Goal: Task Accomplishment & Management: Use online tool/utility

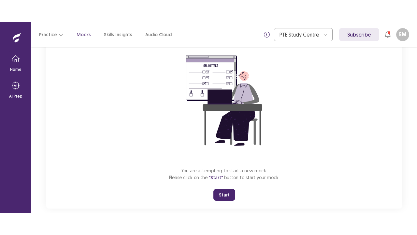
scroll to position [67, 0]
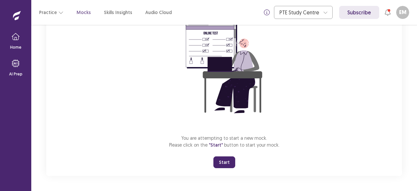
click at [224, 162] on button "Start" at bounding box center [225, 162] width 22 height 12
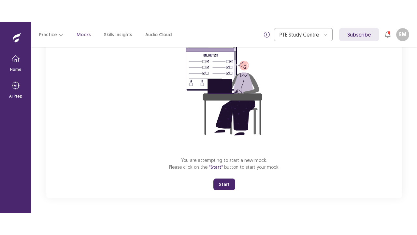
scroll to position [23, 0]
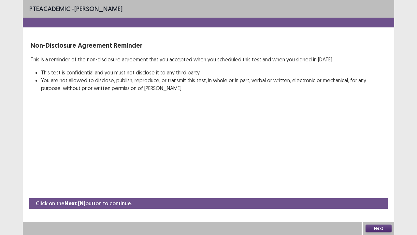
click at [383, 190] on button "Next" at bounding box center [379, 228] width 26 height 8
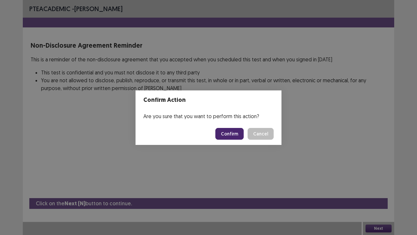
click at [235, 136] on button "Confirm" at bounding box center [230, 134] width 28 height 12
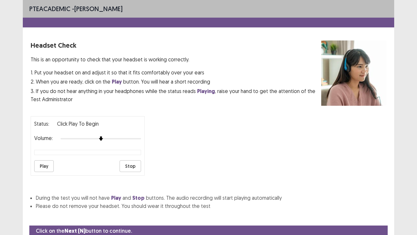
scroll to position [24, 0]
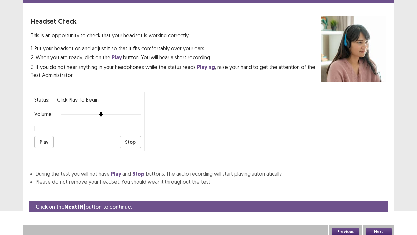
click at [43, 137] on button "Play" at bounding box center [44, 142] width 20 height 12
click at [383, 190] on button "Next" at bounding box center [379, 232] width 26 height 8
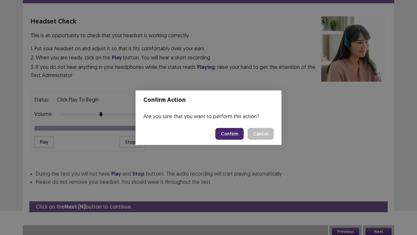
click at [234, 132] on button "Confirm" at bounding box center [230, 134] width 28 height 12
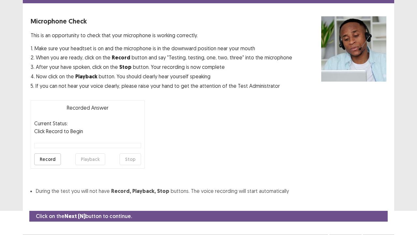
scroll to position [36, 0]
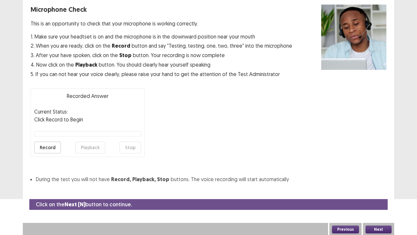
click at [49, 149] on button "Record" at bounding box center [47, 148] width 27 height 12
click at [132, 148] on button "Stop" at bounding box center [131, 148] width 22 height 12
click at [99, 146] on button "Playback" at bounding box center [90, 148] width 30 height 12
click at [384, 190] on button "Next" at bounding box center [379, 229] width 26 height 8
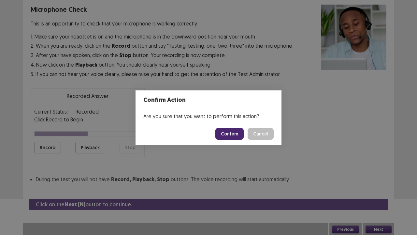
click at [230, 135] on button "Confirm" at bounding box center [230, 134] width 28 height 12
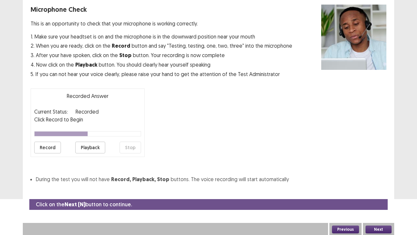
scroll to position [18, 0]
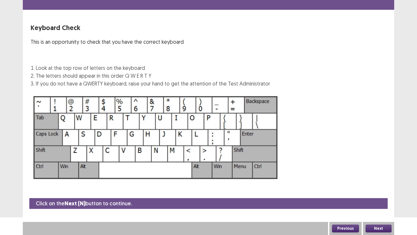
click at [372, 190] on button "Next" at bounding box center [379, 228] width 26 height 8
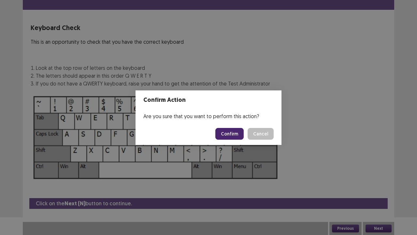
click at [230, 133] on button "Confirm" at bounding box center [230, 134] width 28 height 12
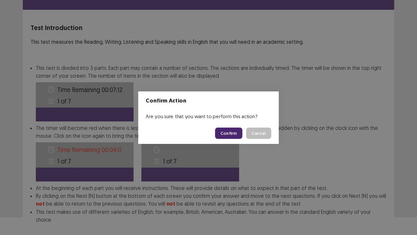
scroll to position [51, 0]
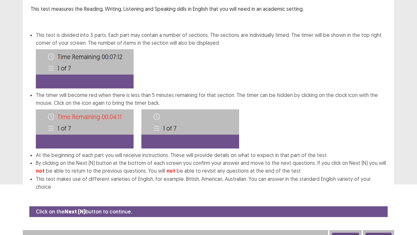
click at [385, 190] on button "Next" at bounding box center [379, 237] width 26 height 8
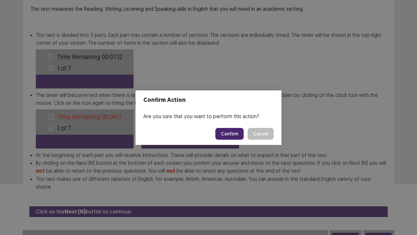
click at [233, 136] on button "Confirm" at bounding box center [230, 134] width 28 height 12
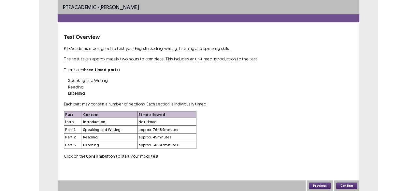
scroll to position [0, 0]
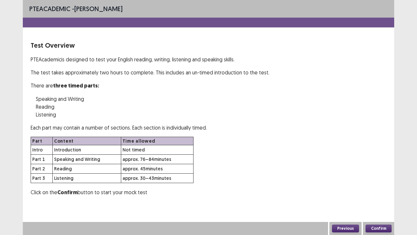
click at [380, 190] on button "Confirm" at bounding box center [379, 228] width 26 height 8
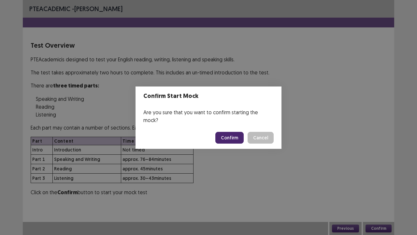
click at [235, 135] on button "Confirm" at bounding box center [230, 138] width 28 height 12
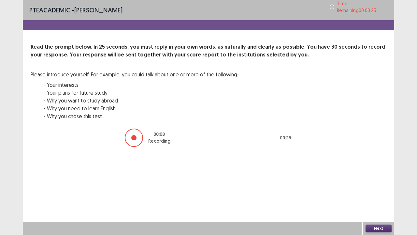
click at [380, 190] on button "Next" at bounding box center [379, 228] width 26 height 8
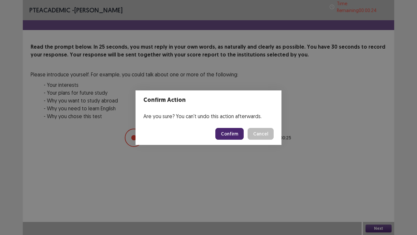
click at [239, 129] on button "Confirm" at bounding box center [230, 134] width 28 height 12
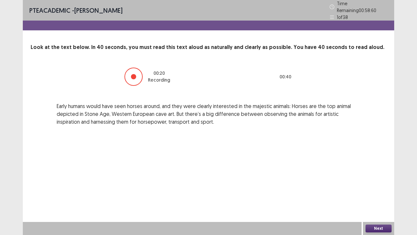
click at [382, 190] on button "Next" at bounding box center [379, 228] width 26 height 8
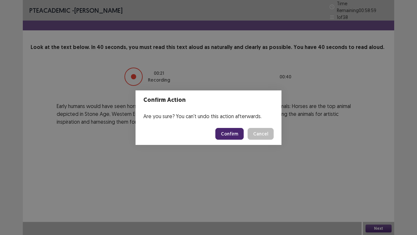
click at [227, 130] on button "Confirm" at bounding box center [230, 134] width 28 height 12
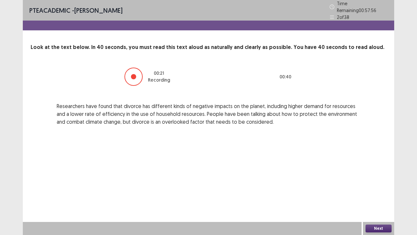
click at [378, 190] on button "Next" at bounding box center [379, 228] width 26 height 8
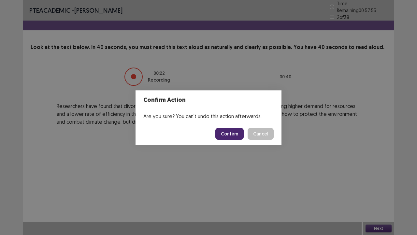
click at [234, 133] on button "Confirm" at bounding box center [230, 134] width 28 height 12
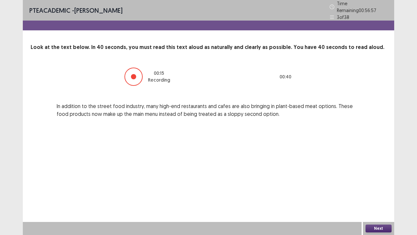
click at [379, 190] on button "Next" at bounding box center [379, 228] width 26 height 8
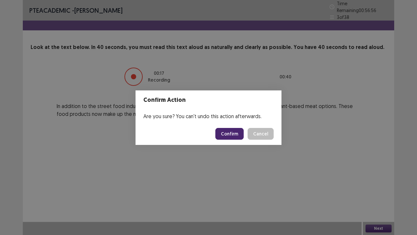
click at [241, 135] on button "Confirm" at bounding box center [230, 134] width 28 height 12
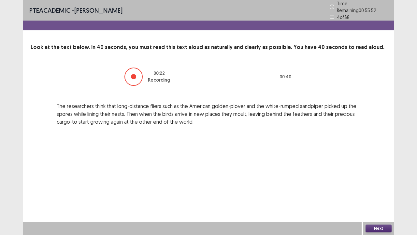
click at [379, 190] on button "Next" at bounding box center [379, 228] width 26 height 8
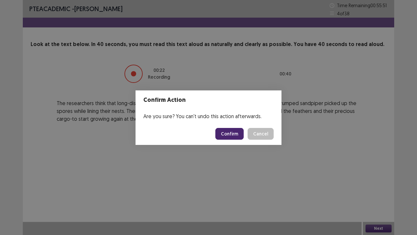
click at [230, 131] on button "Confirm" at bounding box center [230, 134] width 28 height 12
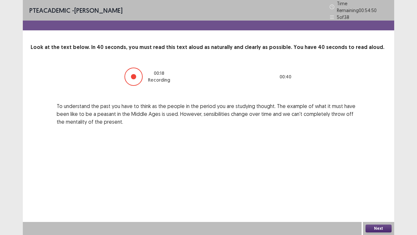
click at [379, 190] on button "Next" at bounding box center [379, 228] width 26 height 8
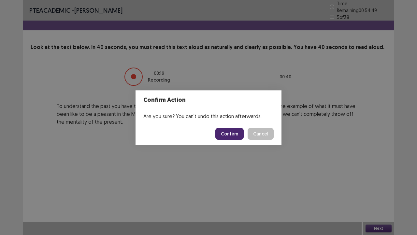
click at [233, 135] on button "Confirm" at bounding box center [230, 134] width 28 height 12
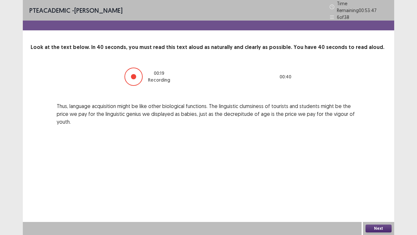
click at [382, 190] on button "Next" at bounding box center [379, 228] width 26 height 8
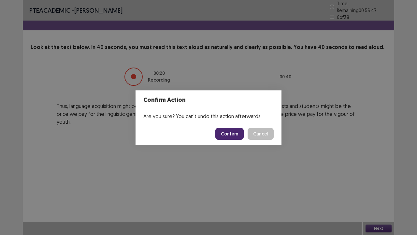
click at [232, 134] on button "Confirm" at bounding box center [230, 134] width 28 height 12
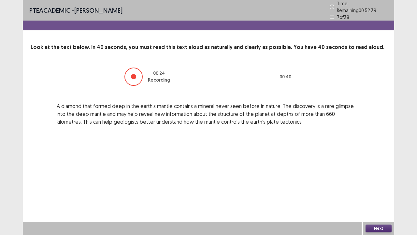
click at [383, 190] on button "Next" at bounding box center [379, 228] width 26 height 8
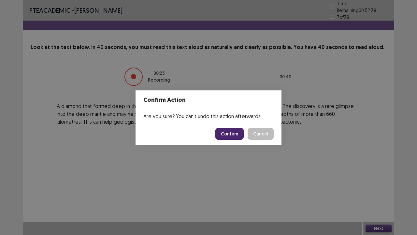
click at [231, 138] on button "Confirm" at bounding box center [230, 134] width 28 height 12
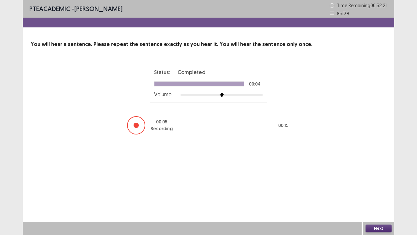
click at [379, 190] on button "Next" at bounding box center [379, 228] width 26 height 8
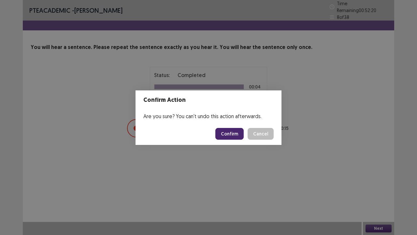
click at [235, 137] on button "Confirm" at bounding box center [230, 134] width 28 height 12
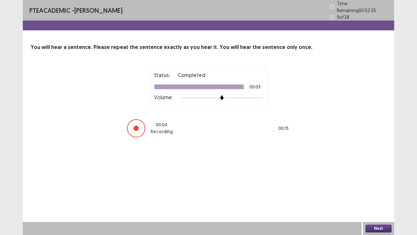
click at [382, 190] on button "Next" at bounding box center [379, 228] width 26 height 8
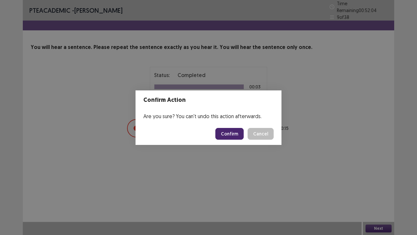
click at [240, 137] on button "Confirm" at bounding box center [230, 134] width 28 height 12
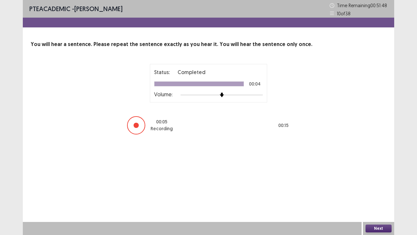
click at [384, 190] on button "Next" at bounding box center [379, 228] width 26 height 8
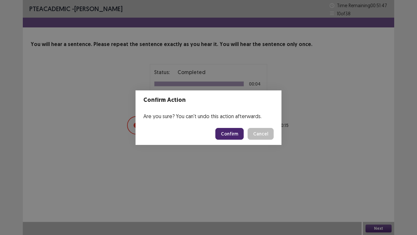
click at [237, 135] on button "Confirm" at bounding box center [230, 134] width 28 height 12
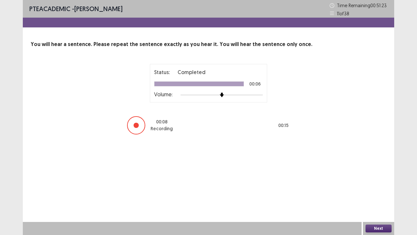
click at [379, 190] on button "Next" at bounding box center [379, 228] width 26 height 8
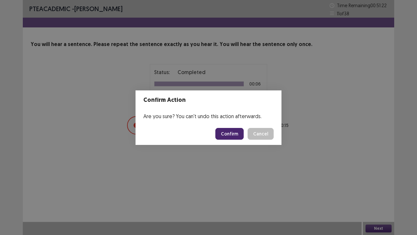
click at [236, 133] on button "Confirm" at bounding box center [230, 134] width 28 height 12
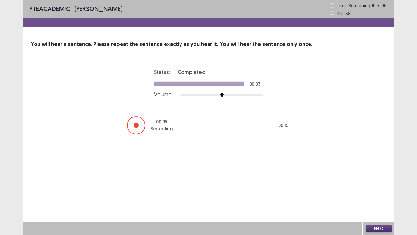
click at [380, 190] on button "Next" at bounding box center [379, 228] width 26 height 8
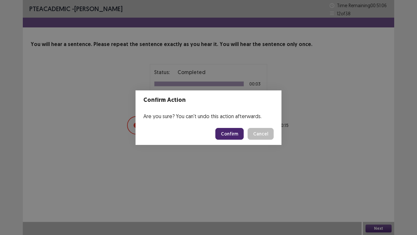
click at [231, 132] on button "Confirm" at bounding box center [230, 134] width 28 height 12
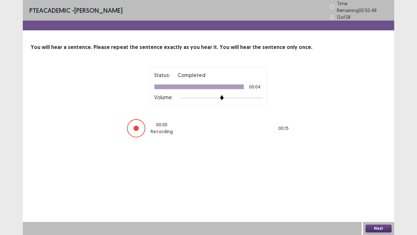
click at [384, 190] on button "Next" at bounding box center [379, 228] width 26 height 8
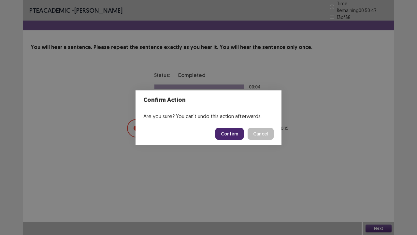
click at [233, 133] on button "Confirm" at bounding box center [230, 134] width 28 height 12
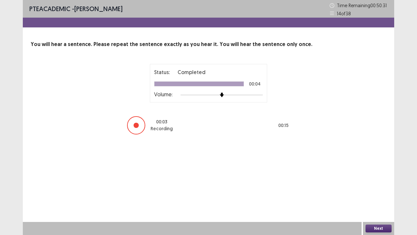
click at [382, 190] on button "Next" at bounding box center [379, 228] width 26 height 8
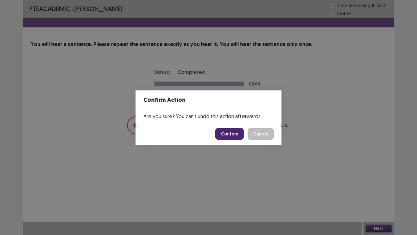
click at [238, 136] on button "Confirm" at bounding box center [230, 134] width 28 height 12
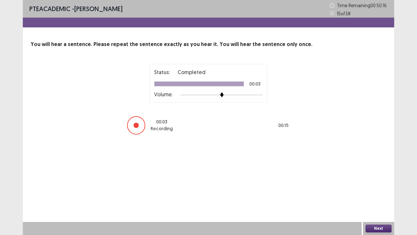
click at [376, 190] on button "Next" at bounding box center [379, 228] width 26 height 8
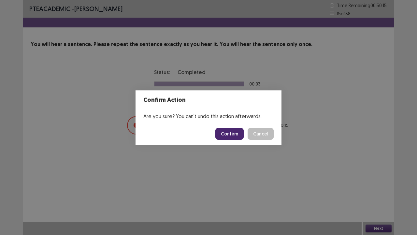
click at [237, 136] on button "Confirm" at bounding box center [230, 134] width 28 height 12
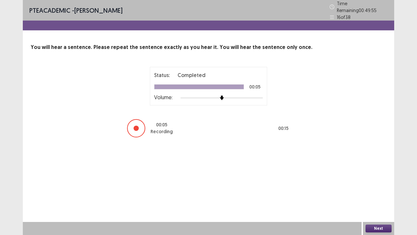
click at [379, 190] on button "Next" at bounding box center [379, 228] width 26 height 8
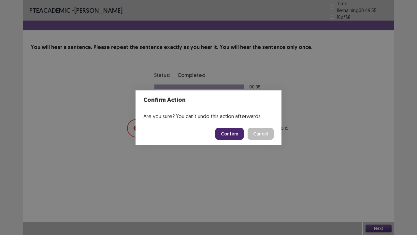
click at [238, 133] on button "Confirm" at bounding box center [230, 134] width 28 height 12
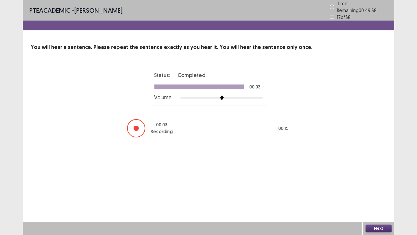
click at [380, 190] on button "Next" at bounding box center [379, 228] width 26 height 8
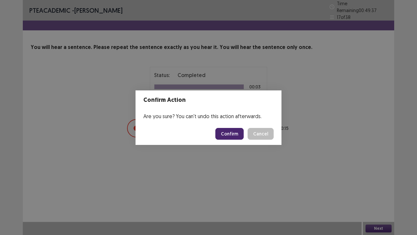
click at [232, 138] on button "Confirm" at bounding box center [230, 134] width 28 height 12
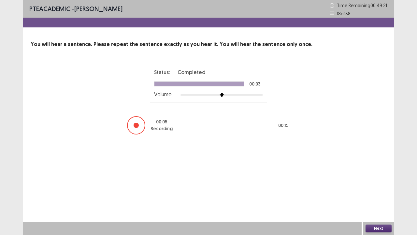
click at [378, 190] on button "Next" at bounding box center [379, 228] width 26 height 8
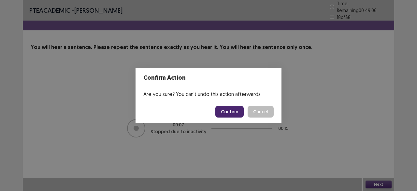
click at [230, 114] on button "Confirm" at bounding box center [230, 112] width 28 height 12
